Goal: Find specific page/section: Find specific page/section

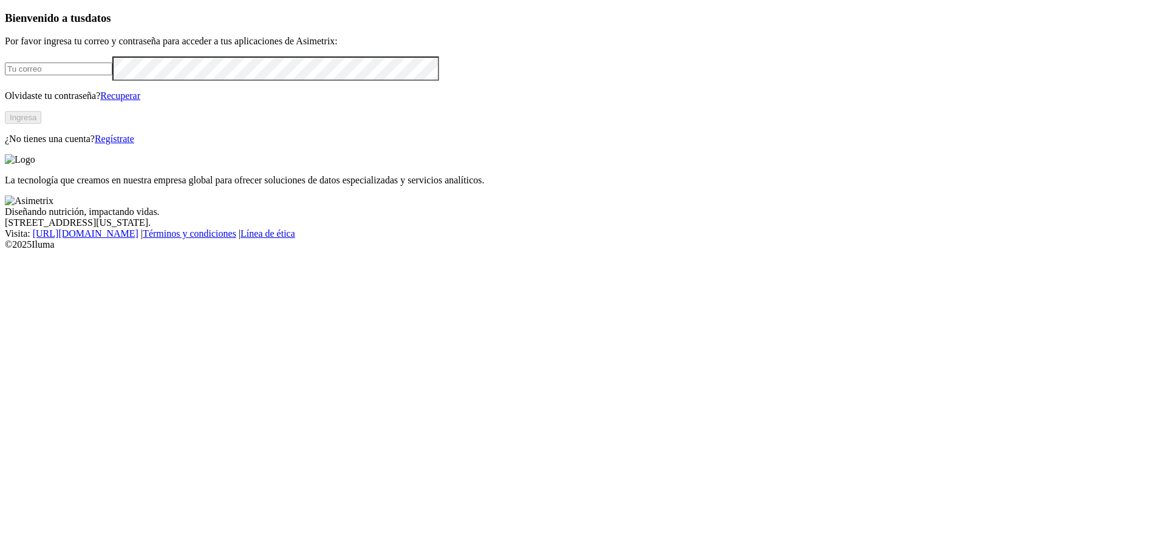
type input "carlos.saavedra@kikes.com.co"
click at [41, 124] on button "Ingresa" at bounding box center [23, 117] width 36 height 13
